Goal: Task Accomplishment & Management: Use online tool/utility

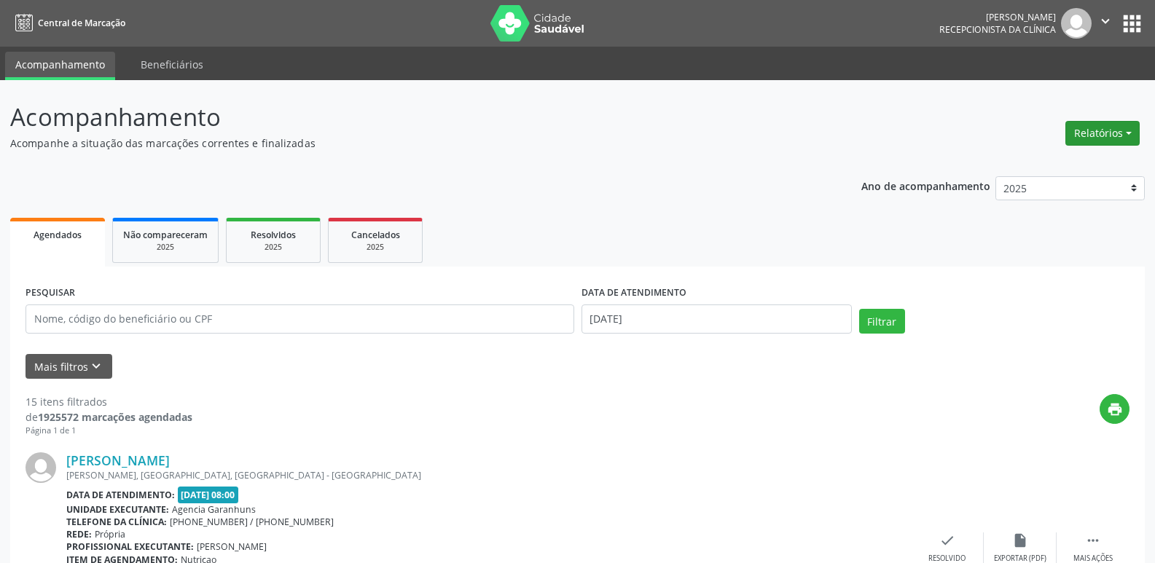
click at [1110, 131] on button "Relatórios" at bounding box center [1102, 133] width 74 height 25
click at [1026, 164] on link "Agendamentos" at bounding box center [1061, 164] width 157 height 20
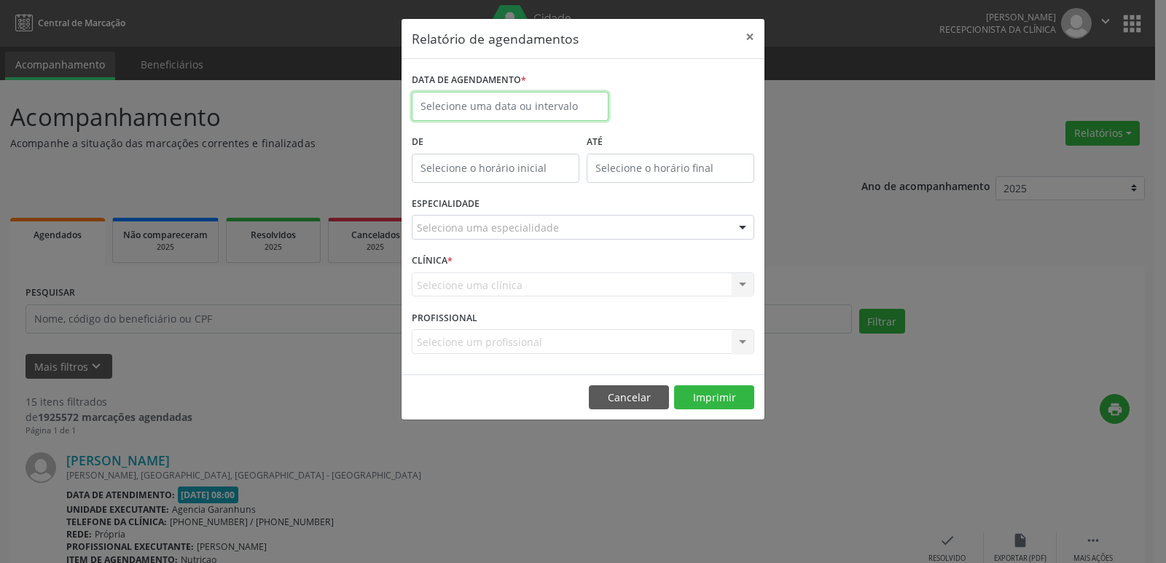
click at [518, 108] on input "text" at bounding box center [510, 106] width 197 height 29
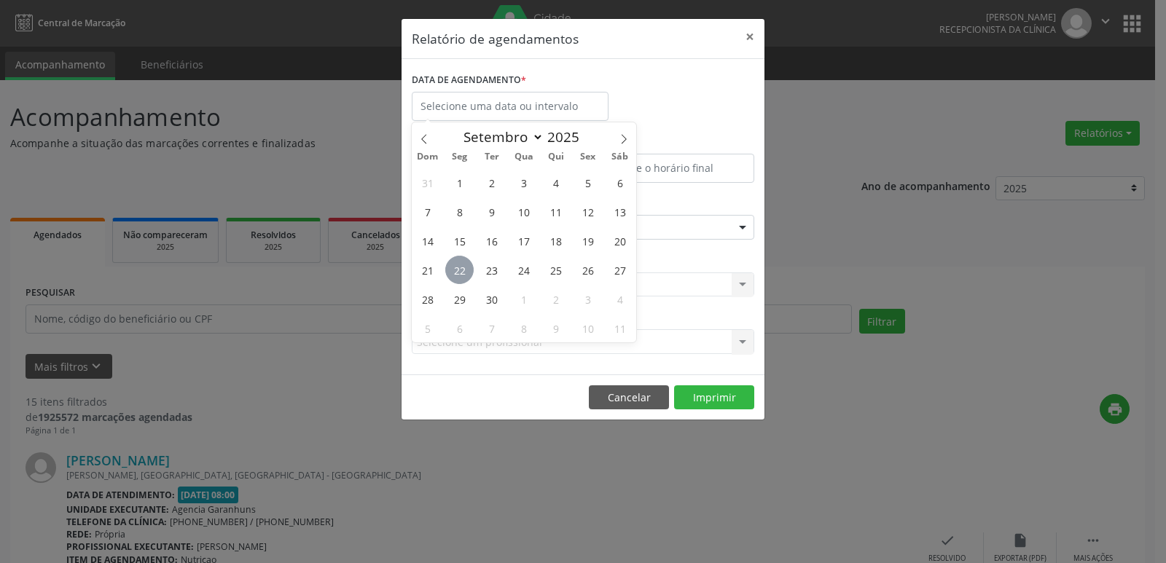
click at [450, 259] on span "22" at bounding box center [459, 270] width 28 height 28
type input "[DATE]"
click at [450, 259] on span "22" at bounding box center [459, 270] width 28 height 28
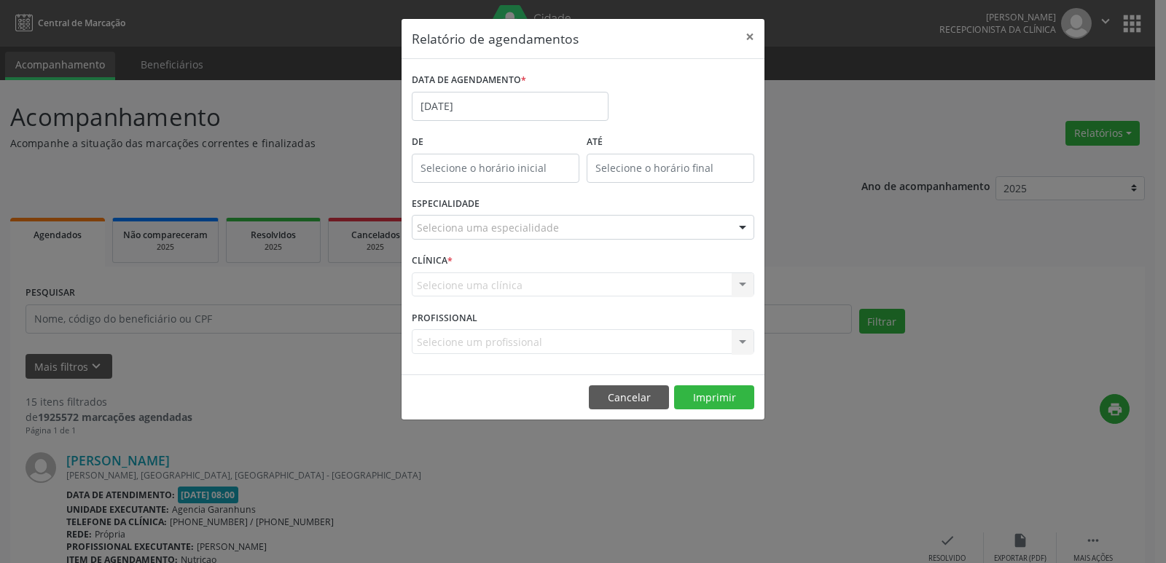
click at [572, 225] on div "Seleciona uma especialidade" at bounding box center [583, 227] width 342 height 25
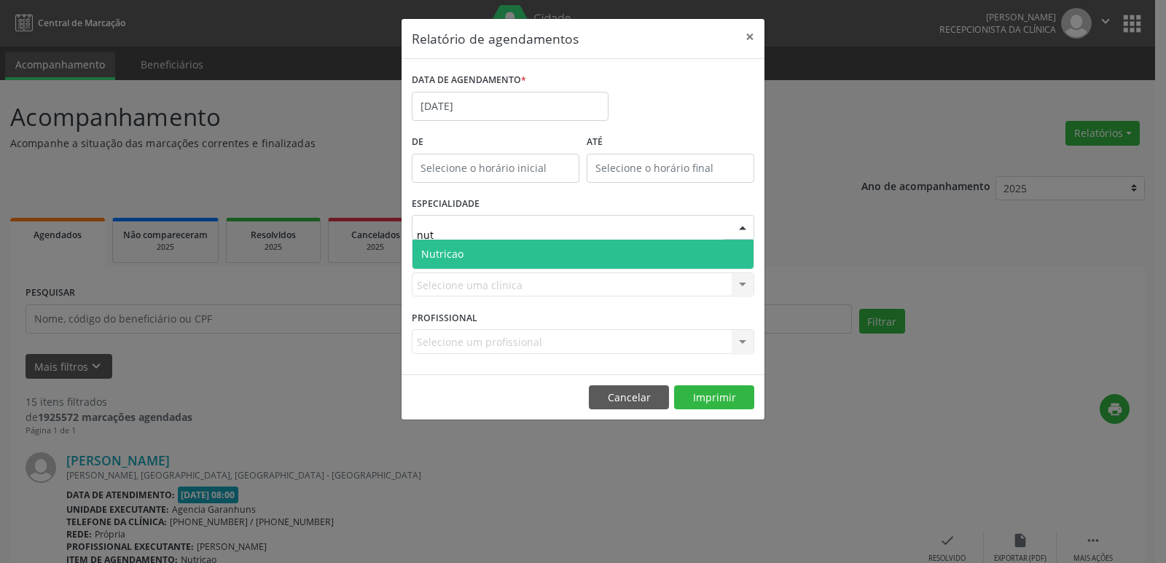
type input "nutr"
click at [473, 251] on span "Nutricao" at bounding box center [582, 254] width 341 height 29
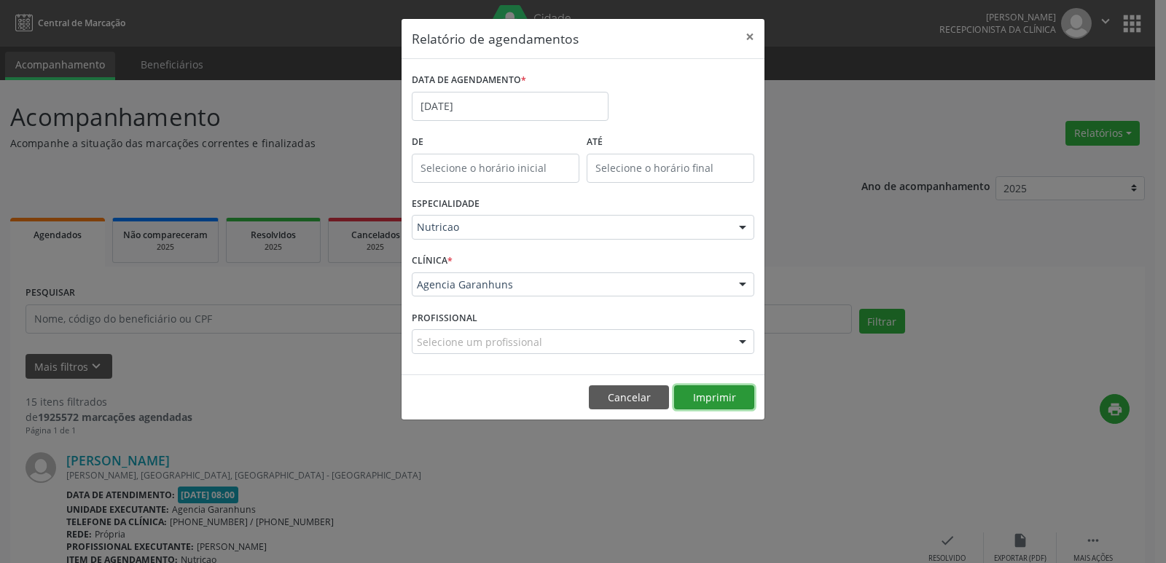
click at [708, 393] on button "Imprimir" at bounding box center [714, 397] width 80 height 25
